Goal: Task Accomplishment & Management: Use online tool/utility

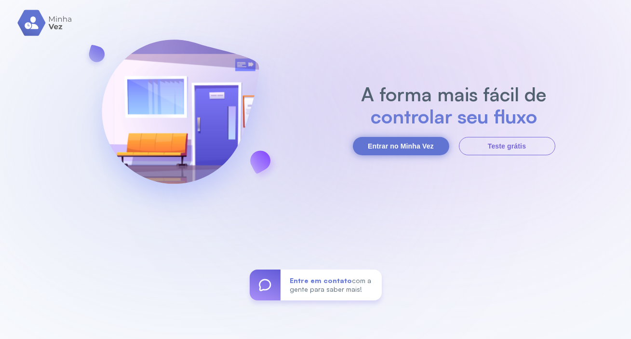
click at [400, 151] on button "Entrar no Minha Vez" at bounding box center [401, 146] width 96 height 18
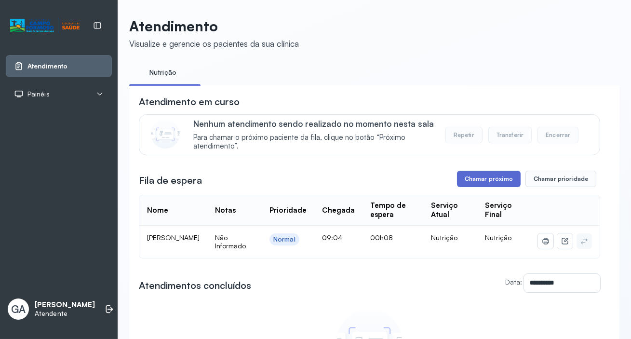
click at [489, 177] on button "Chamar próximo" at bounding box center [489, 179] width 64 height 16
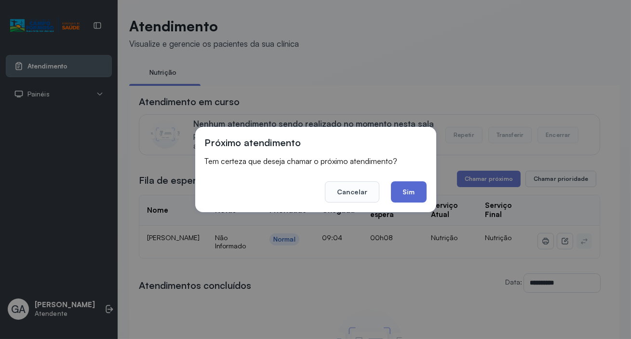
click at [407, 193] on button "Sim" at bounding box center [408, 191] width 35 height 21
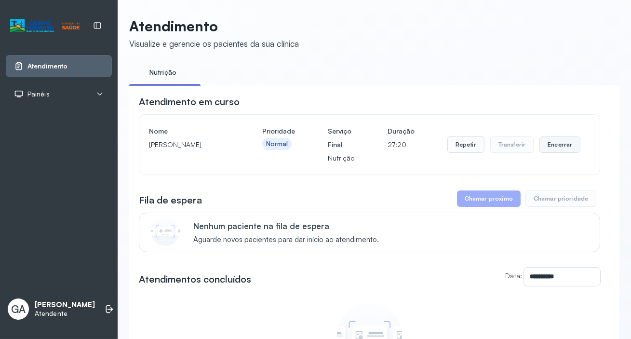
click at [560, 147] on button "Encerrar" at bounding box center [560, 144] width 41 height 16
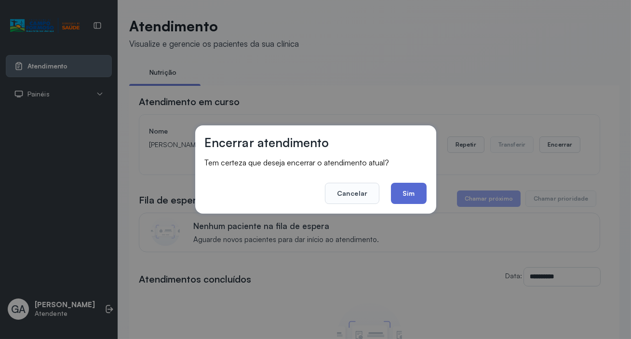
click at [414, 192] on button "Sim" at bounding box center [408, 193] width 35 height 21
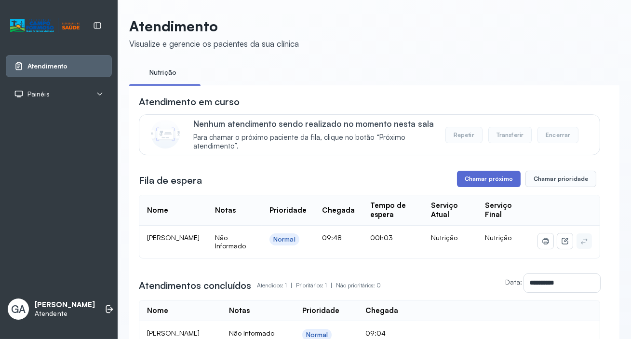
click at [505, 175] on button "Chamar próximo" at bounding box center [489, 179] width 64 height 16
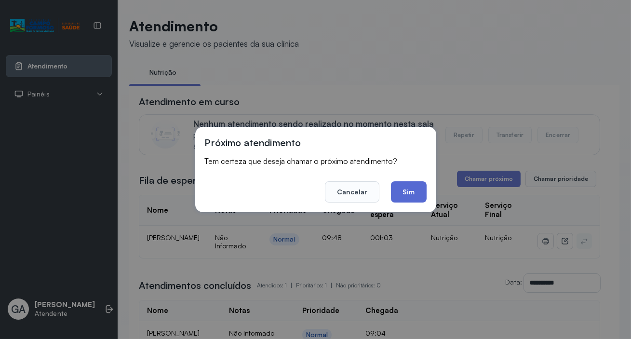
click at [405, 203] on button "Sim" at bounding box center [408, 191] width 35 height 21
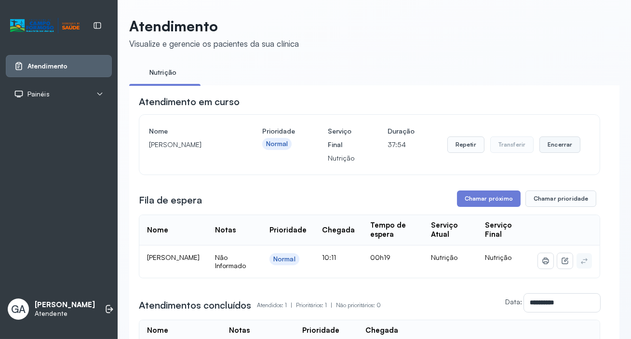
click at [555, 150] on button "Encerrar" at bounding box center [560, 144] width 41 height 16
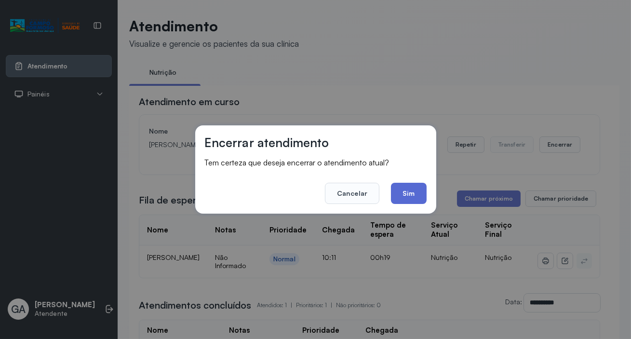
click at [404, 187] on button "Sim" at bounding box center [408, 193] width 35 height 21
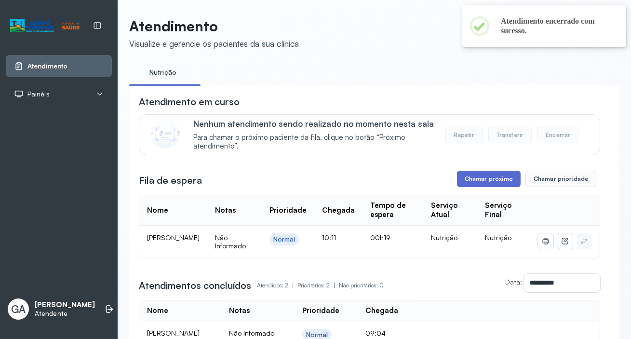
click at [500, 178] on button "Chamar próximo" at bounding box center [489, 179] width 64 height 16
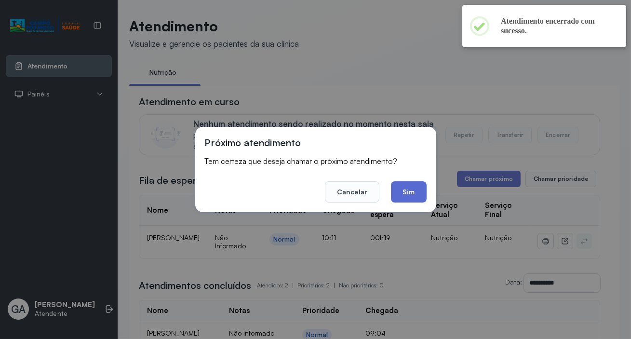
click at [415, 191] on button "Sim" at bounding box center [408, 191] width 35 height 21
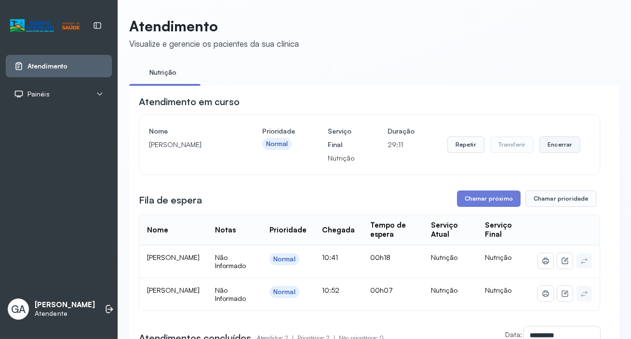
click at [550, 144] on button "Encerrar" at bounding box center [560, 144] width 41 height 16
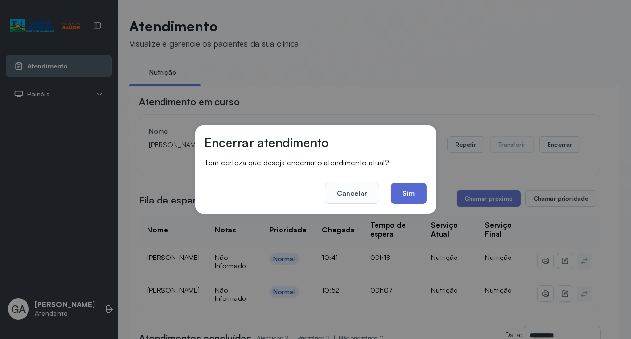
click at [406, 191] on button "Sim" at bounding box center [408, 193] width 35 height 21
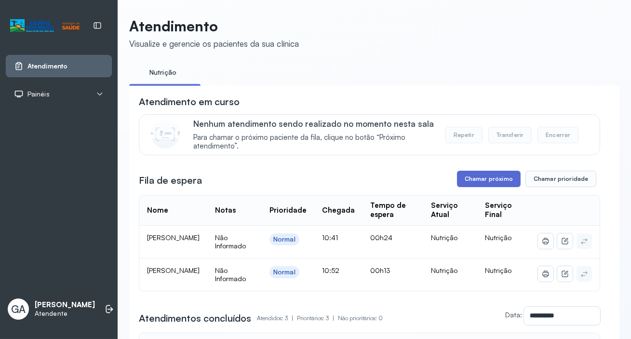
click at [500, 177] on button "Chamar próximo" at bounding box center [489, 179] width 64 height 16
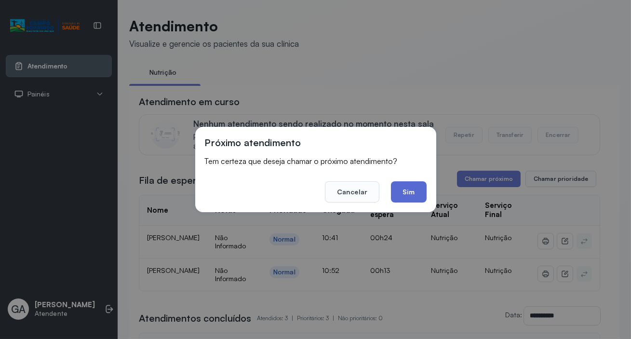
click at [415, 190] on button "Sim" at bounding box center [408, 191] width 35 height 21
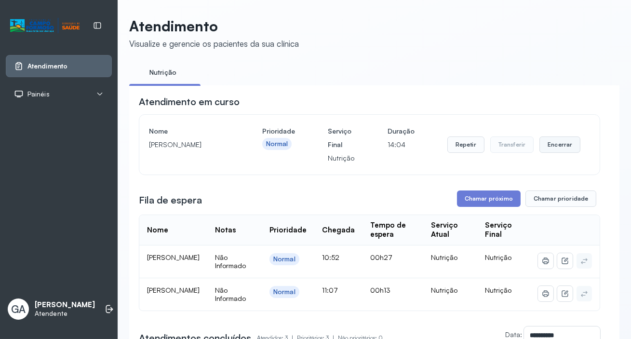
click at [553, 143] on button "Encerrar" at bounding box center [560, 144] width 41 height 16
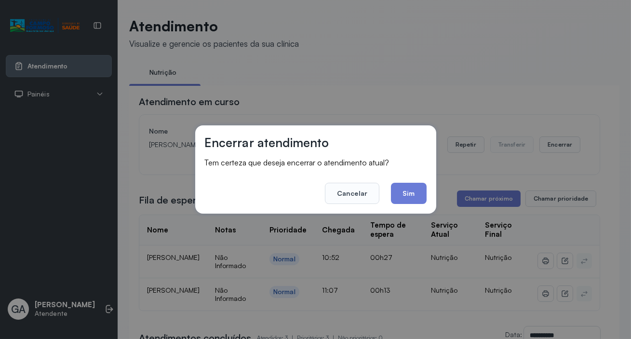
click at [433, 194] on div "Encerrar atendimento Tem certeza que deseja encerrar o atendimento atual? Cance…" at bounding box center [315, 169] width 241 height 88
click at [423, 196] on button "Sim" at bounding box center [408, 193] width 35 height 21
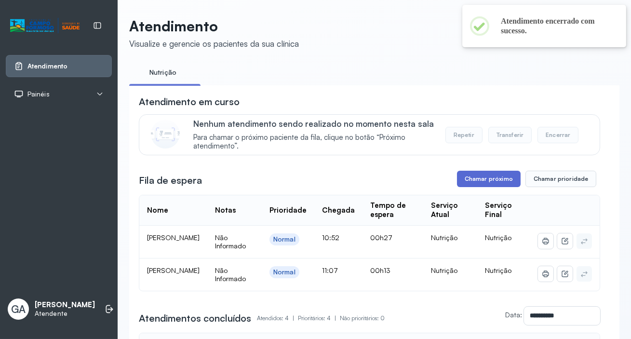
click at [473, 177] on button "Chamar próximo" at bounding box center [489, 179] width 64 height 16
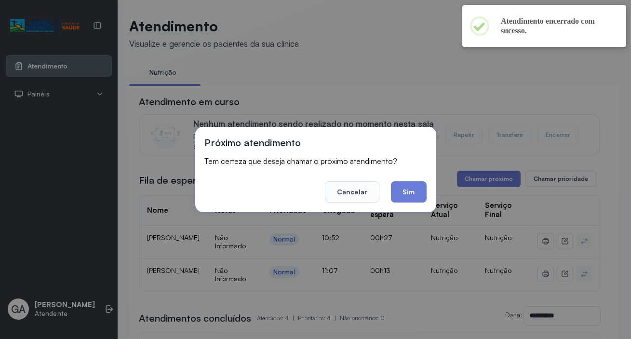
click at [414, 196] on button "Sim" at bounding box center [408, 191] width 35 height 21
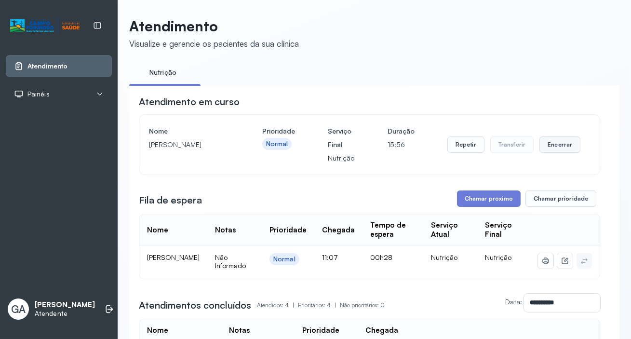
click at [558, 143] on button "Encerrar" at bounding box center [560, 144] width 41 height 16
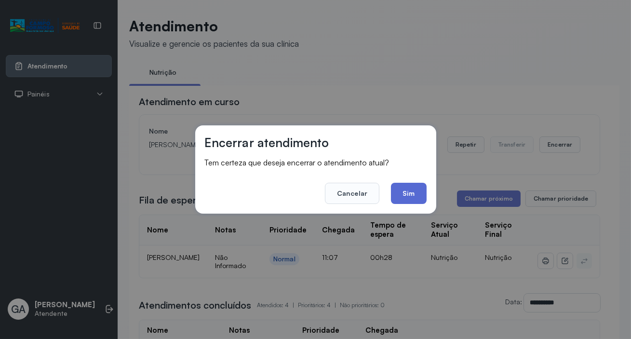
click at [398, 190] on button "Sim" at bounding box center [408, 193] width 35 height 21
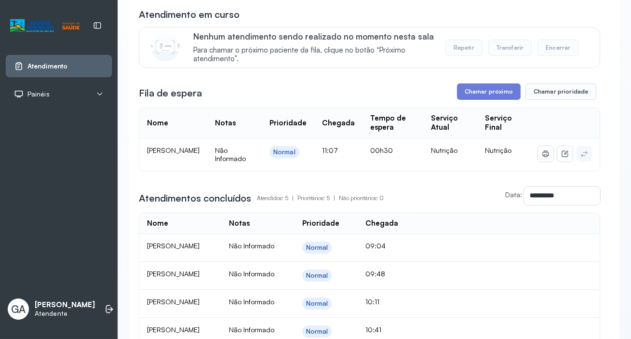
scroll to position [87, 0]
click at [493, 95] on button "Chamar próximo" at bounding box center [489, 92] width 64 height 16
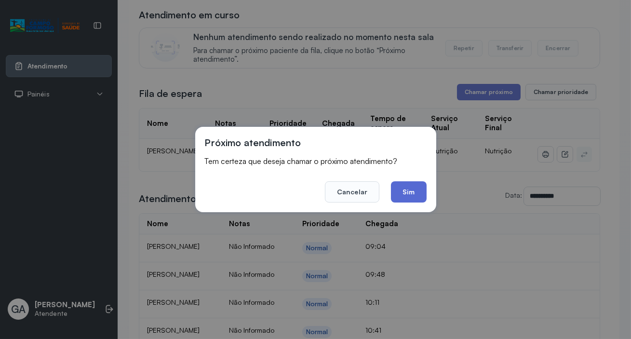
click at [406, 194] on button "Sim" at bounding box center [408, 191] width 35 height 21
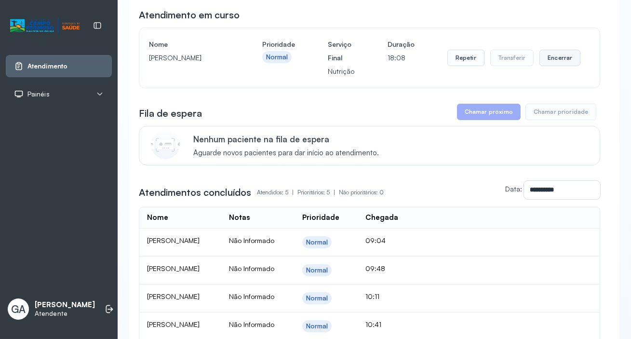
click at [554, 57] on button "Encerrar" at bounding box center [560, 58] width 41 height 16
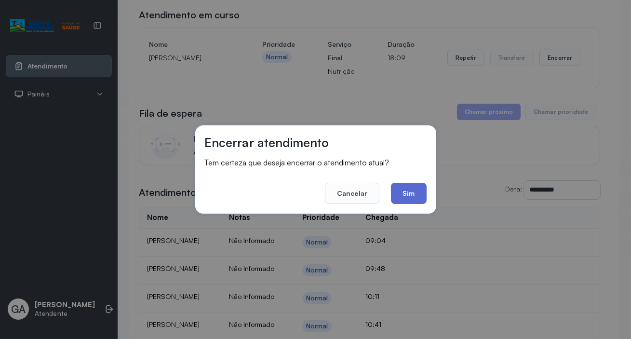
click at [407, 188] on button "Sim" at bounding box center [408, 193] width 35 height 21
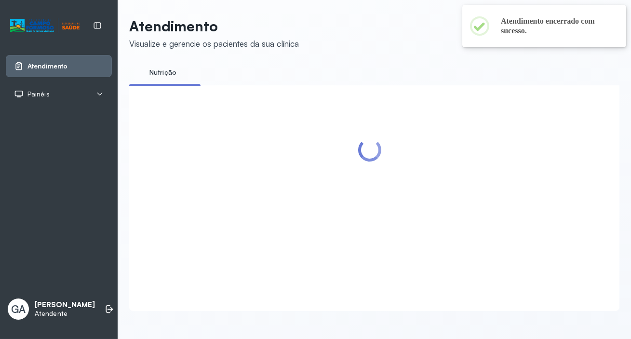
scroll to position [93, 0]
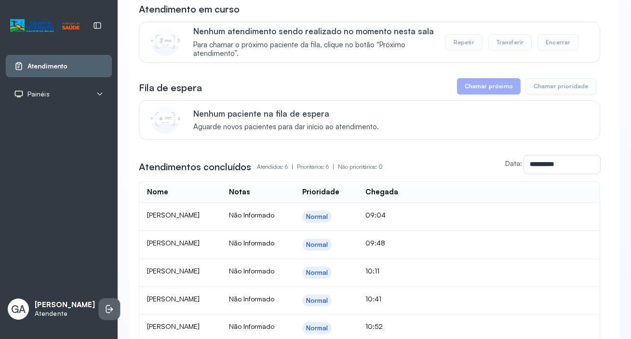
click at [99, 299] on li at bounding box center [109, 309] width 21 height 21
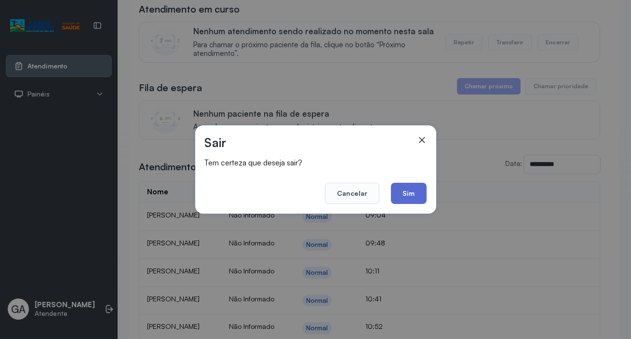
click at [407, 193] on button "Sim" at bounding box center [408, 193] width 35 height 21
